Goal: Check status: Check status

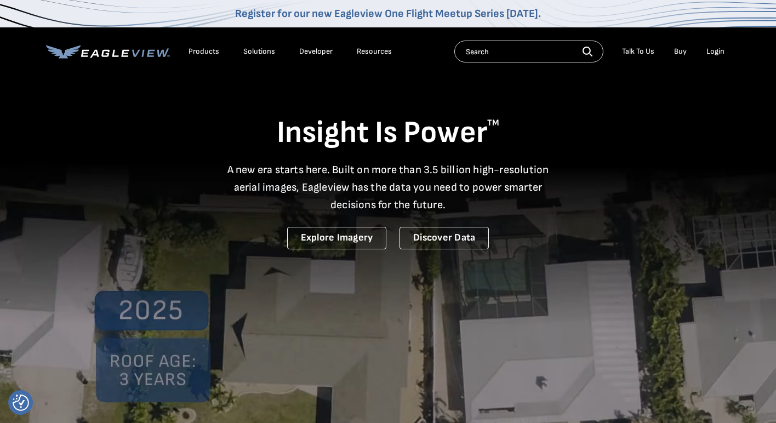
click at [717, 49] on div "Login" at bounding box center [715, 52] width 18 height 10
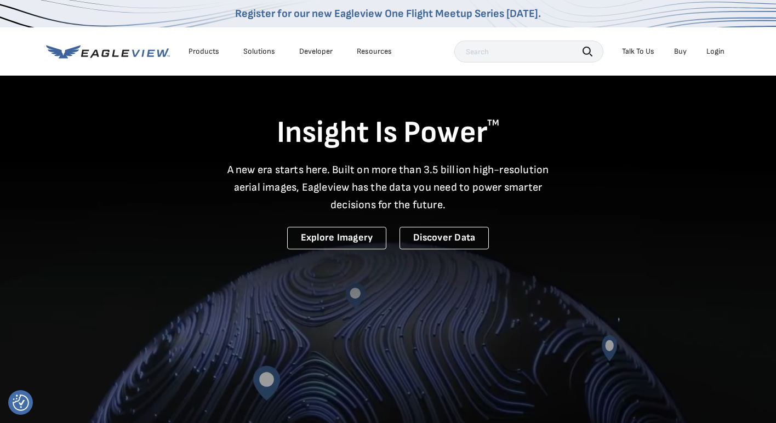
click at [713, 52] on div "Login" at bounding box center [715, 52] width 18 height 10
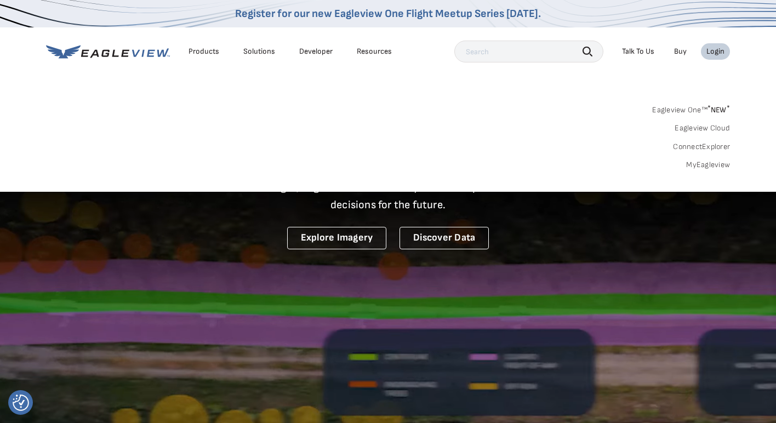
click at [711, 161] on link "MyEagleview" at bounding box center [708, 165] width 44 height 10
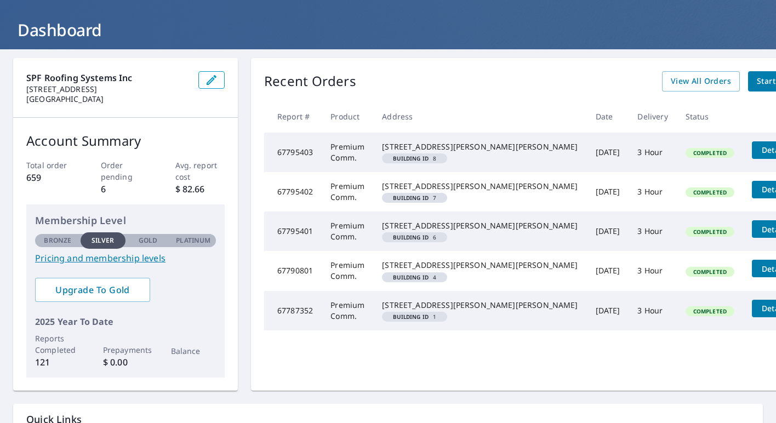
scroll to position [49, 0]
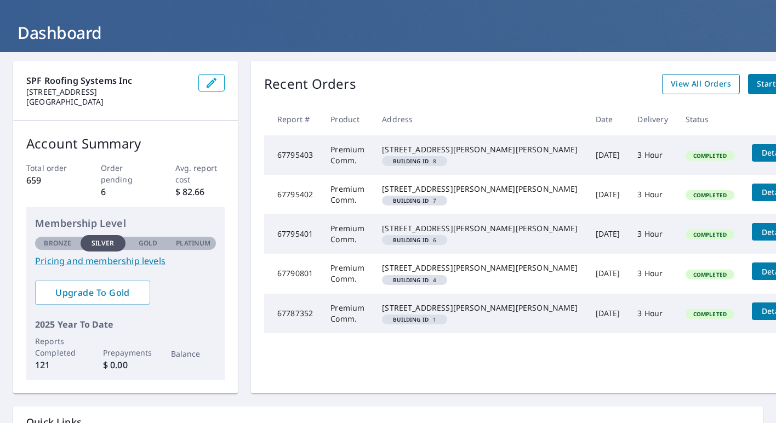
click at [671, 82] on span "View All Orders" at bounding box center [701, 84] width 60 height 14
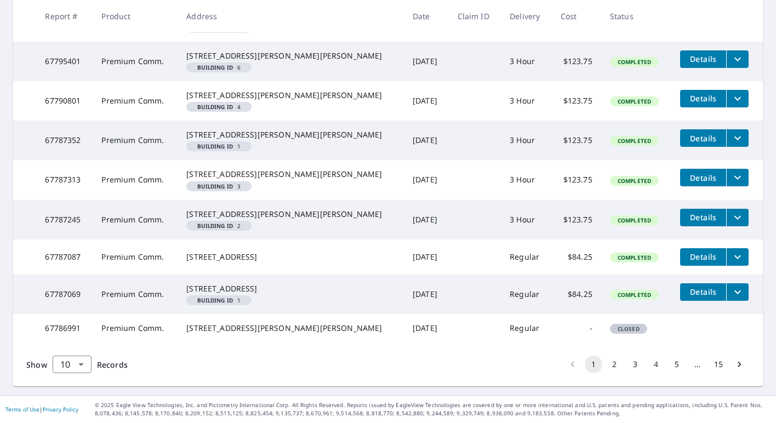
scroll to position [386, 0]
click at [619, 365] on button "2" at bounding box center [614, 365] width 18 height 18
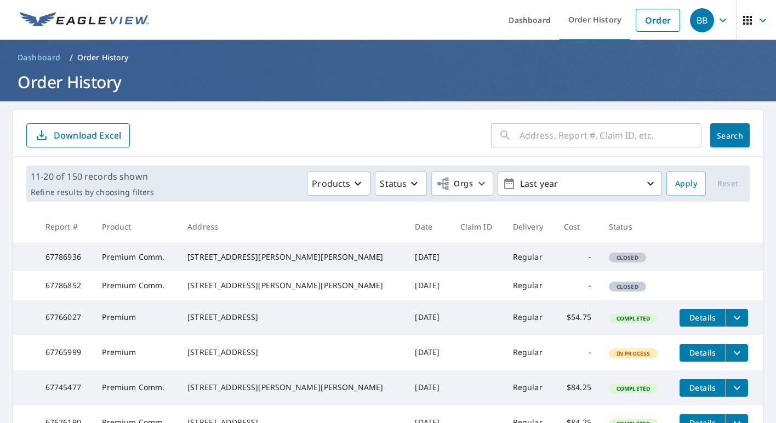
click at [716, 22] on span "BB" at bounding box center [711, 20] width 42 height 26
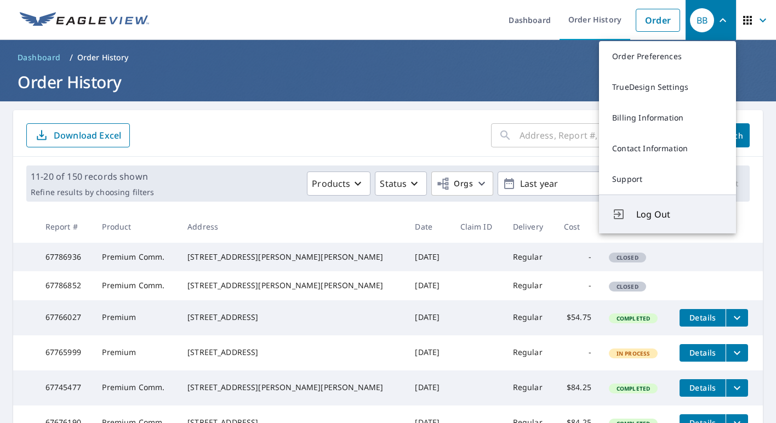
click at [673, 220] on span "Log Out" at bounding box center [679, 214] width 87 height 13
